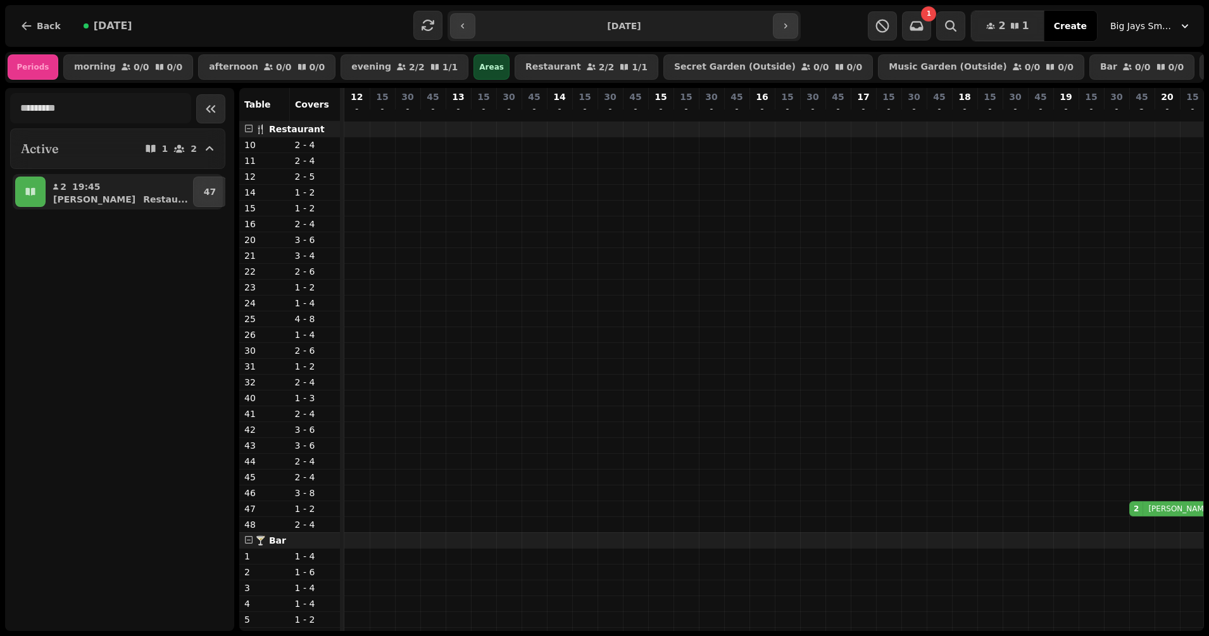
scroll to position [0, 267]
click at [464, 21] on icon "button" at bounding box center [463, 26] width 10 height 10
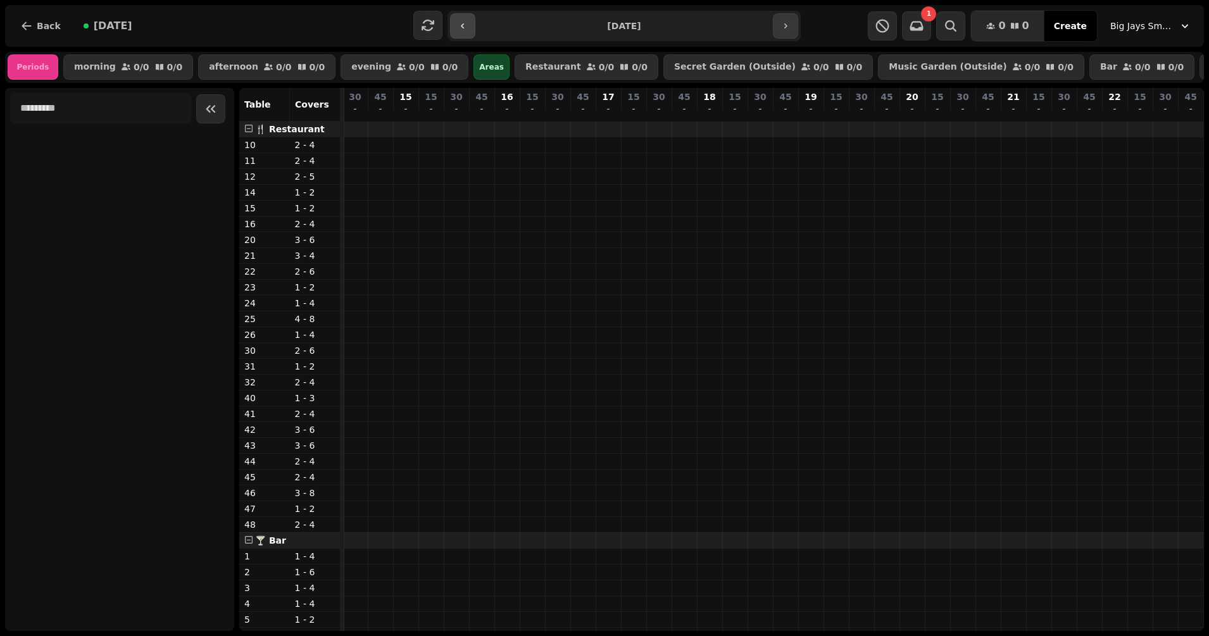
click at [466, 24] on icon "button" at bounding box center [463, 26] width 10 height 10
type input "**********"
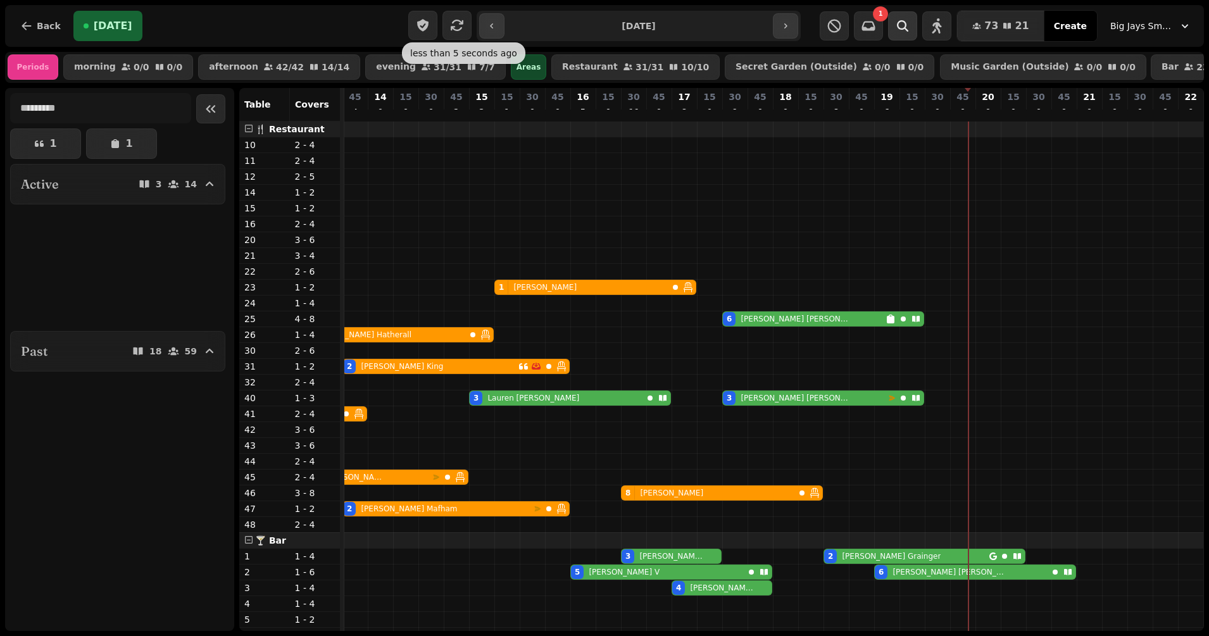
scroll to position [0, 191]
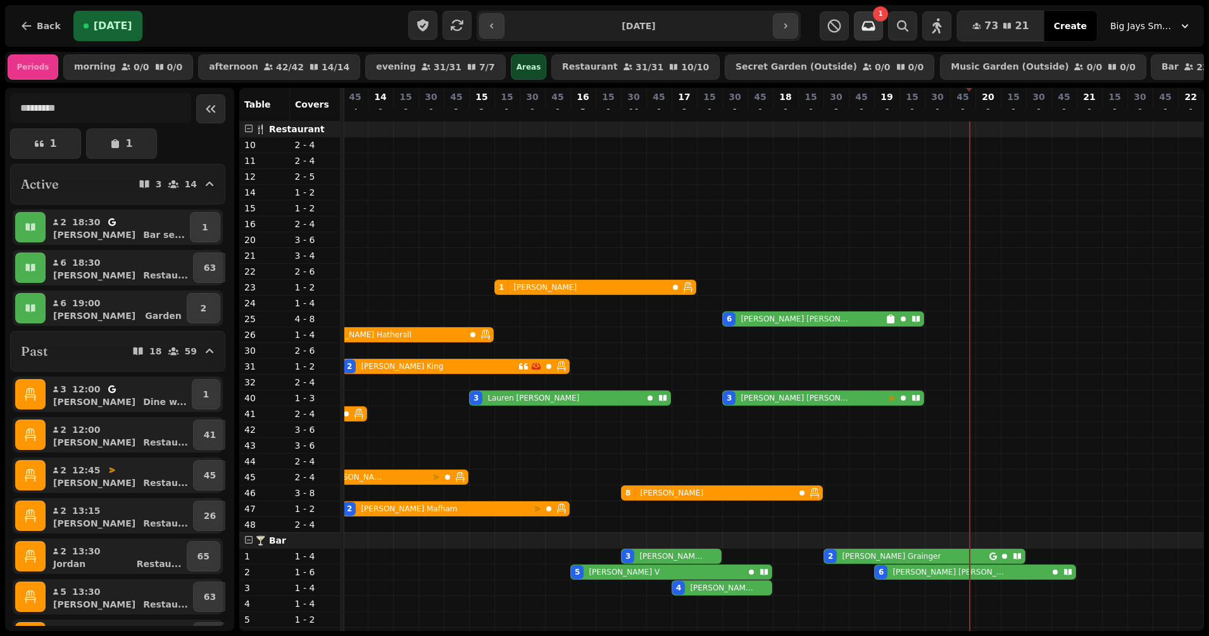
click at [876, 20] on icon "button" at bounding box center [868, 25] width 15 height 15
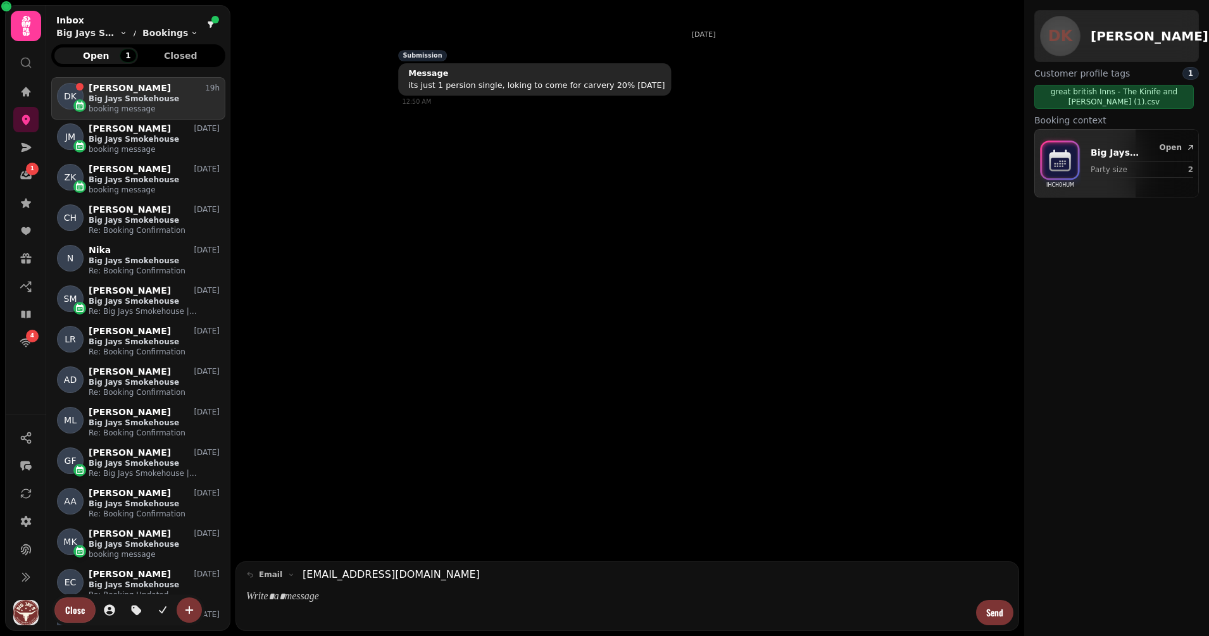
scroll to position [536, 162]
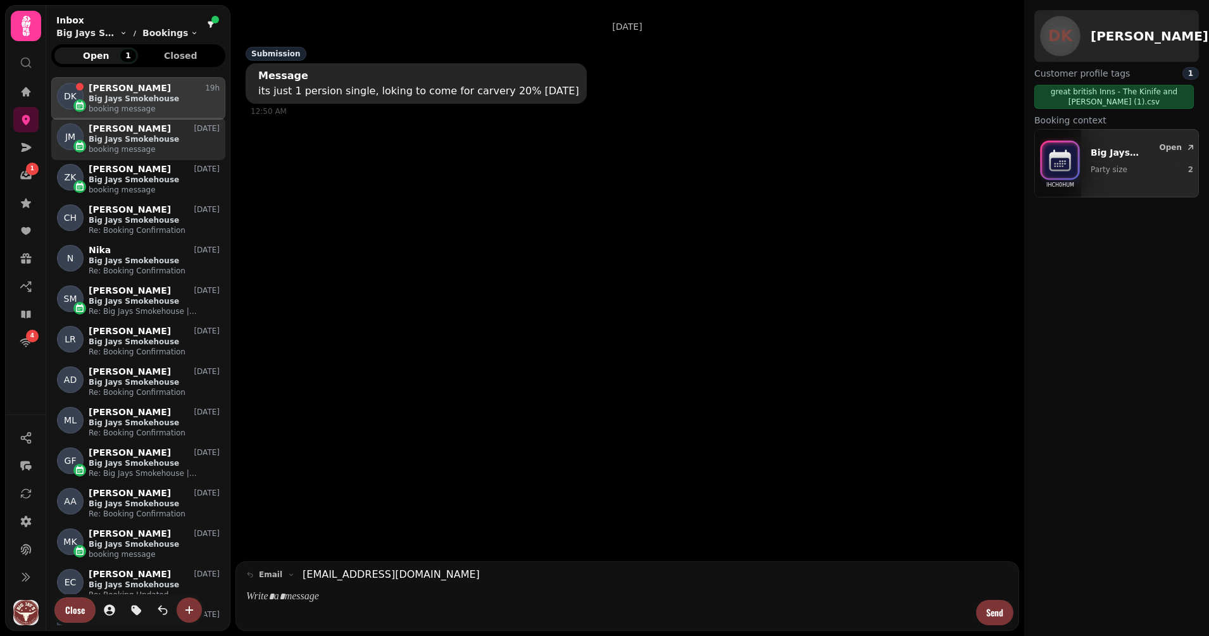
click at [142, 146] on p "booking message" at bounding box center [154, 149] width 131 height 10
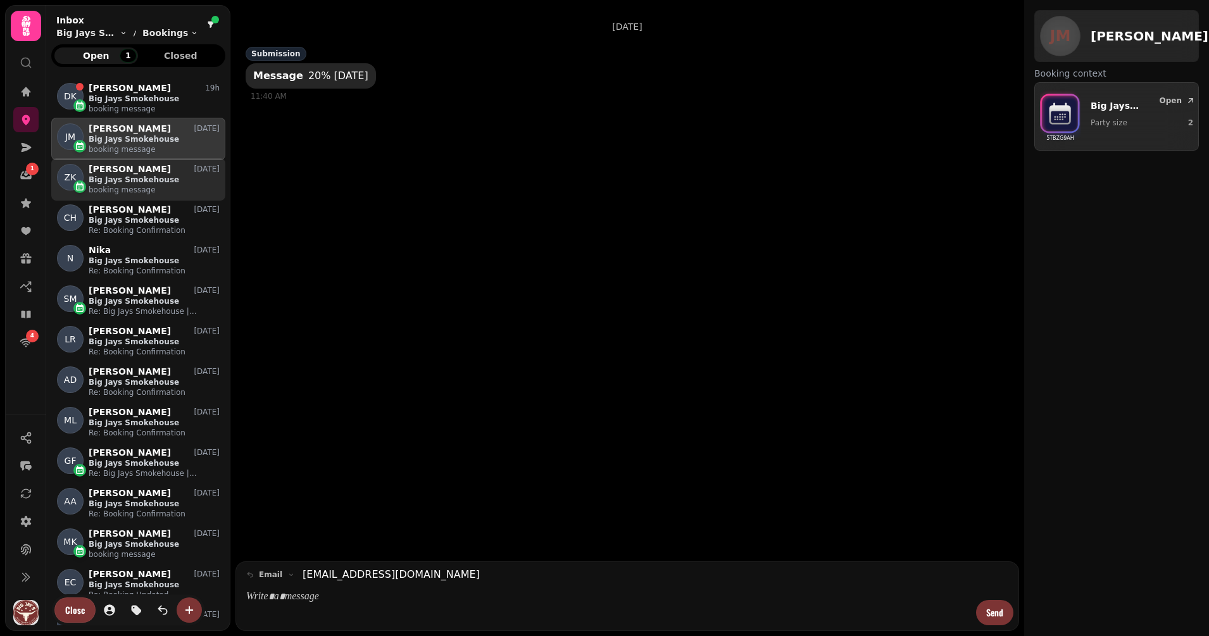
click at [137, 172] on div "[PERSON_NAME] [DATE]" at bounding box center [154, 169] width 131 height 11
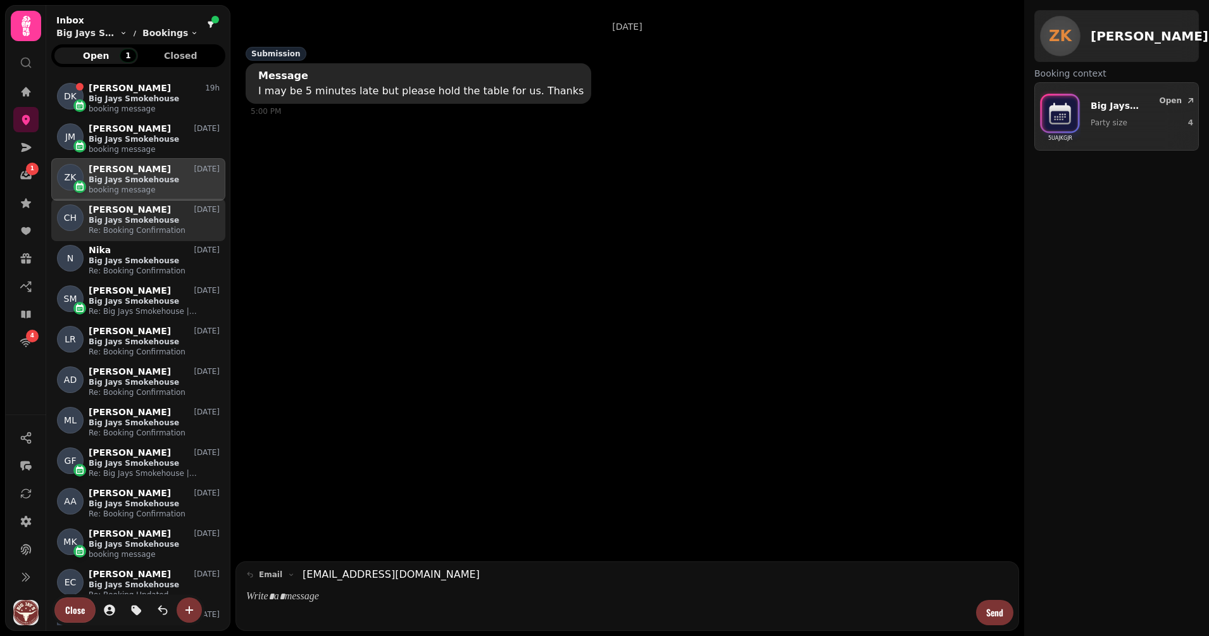
click at [127, 228] on p "Re: Booking Confirmation" at bounding box center [154, 230] width 131 height 10
